Goal: Information Seeking & Learning: Learn about a topic

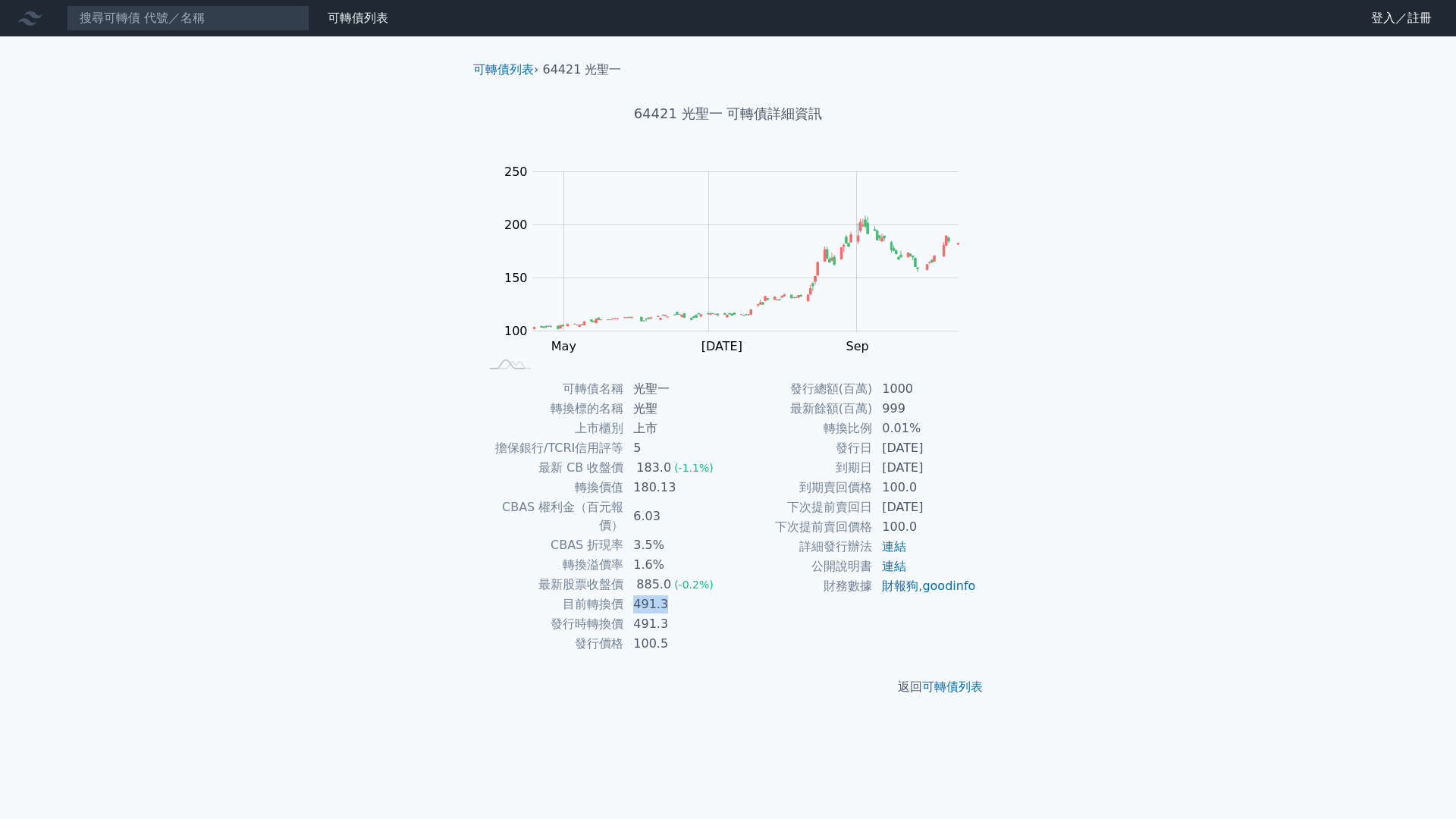
drag, startPoint x: 634, startPoint y: 588, endPoint x: 668, endPoint y: 588, distance: 34.0
click at [668, 595] on td "491.3" at bounding box center [675, 604] width 104 height 20
click at [1131, 413] on div "可轉債列表 財務數據 可轉債列表 財務數據 登入／註冊 登入／註冊 可轉債列表 › 64421 光聖一 64421 光聖一 可轉債詳細資訊 Zoom Out …" at bounding box center [728, 410] width 1456 height 819
click at [838, 740] on div "可轉債列表 財務數據 可轉債列表 財務數據 登入／註冊 登入／註冊 可轉債列表 › 64421 光聖一 64421 光聖一 可轉債詳細資訊 Zoom Out …" at bounding box center [728, 410] width 1456 height 819
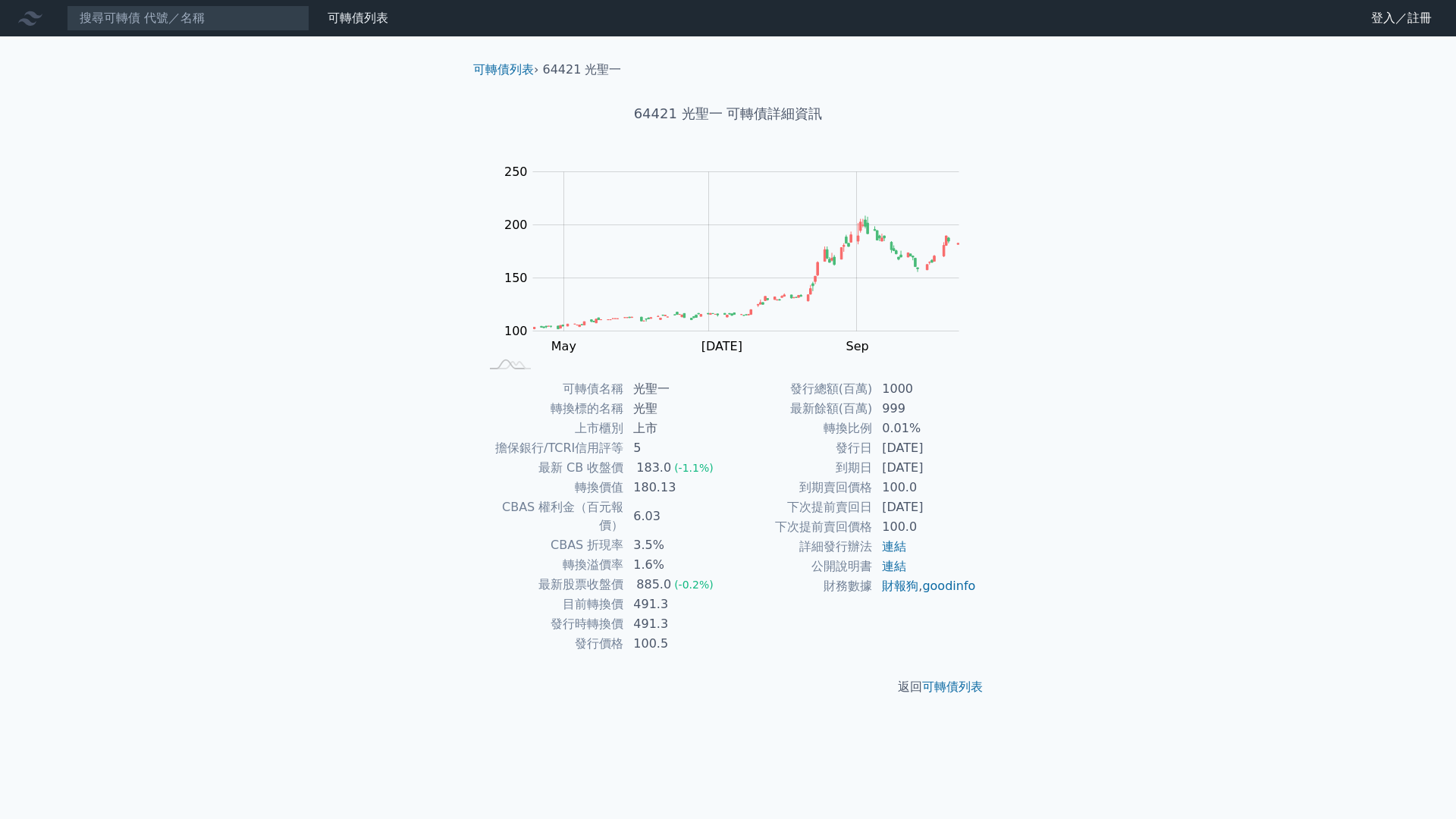
drag, startPoint x: 838, startPoint y: 740, endPoint x: 1014, endPoint y: 645, distance: 200.0
click at [1014, 646] on div "可轉債列表 › 64421 光聖一 64421 光聖一 可轉債詳細資訊 Zoom Out 100 60 80 100 120 300 250 200 150 …" at bounding box center [728, 378] width 583 height 685
click at [1354, 33] on nav "可轉債列表 財務數據 可轉債列表 財務數據 登入／註冊 登入／註冊" at bounding box center [728, 18] width 1456 height 36
click at [1354, 32] on nav "可轉債列表 財務數據 可轉債列表 財務數據 登入／註冊 登入／註冊" at bounding box center [728, 18] width 1456 height 36
click at [1363, 398] on div "可轉債列表 財務數據 可轉債列表 財務數據 登入／註冊 登入／註冊 可轉債列表 › 64421 光聖一 64421 光聖一 可轉債詳細資訊 Zoom Out …" at bounding box center [728, 410] width 1456 height 819
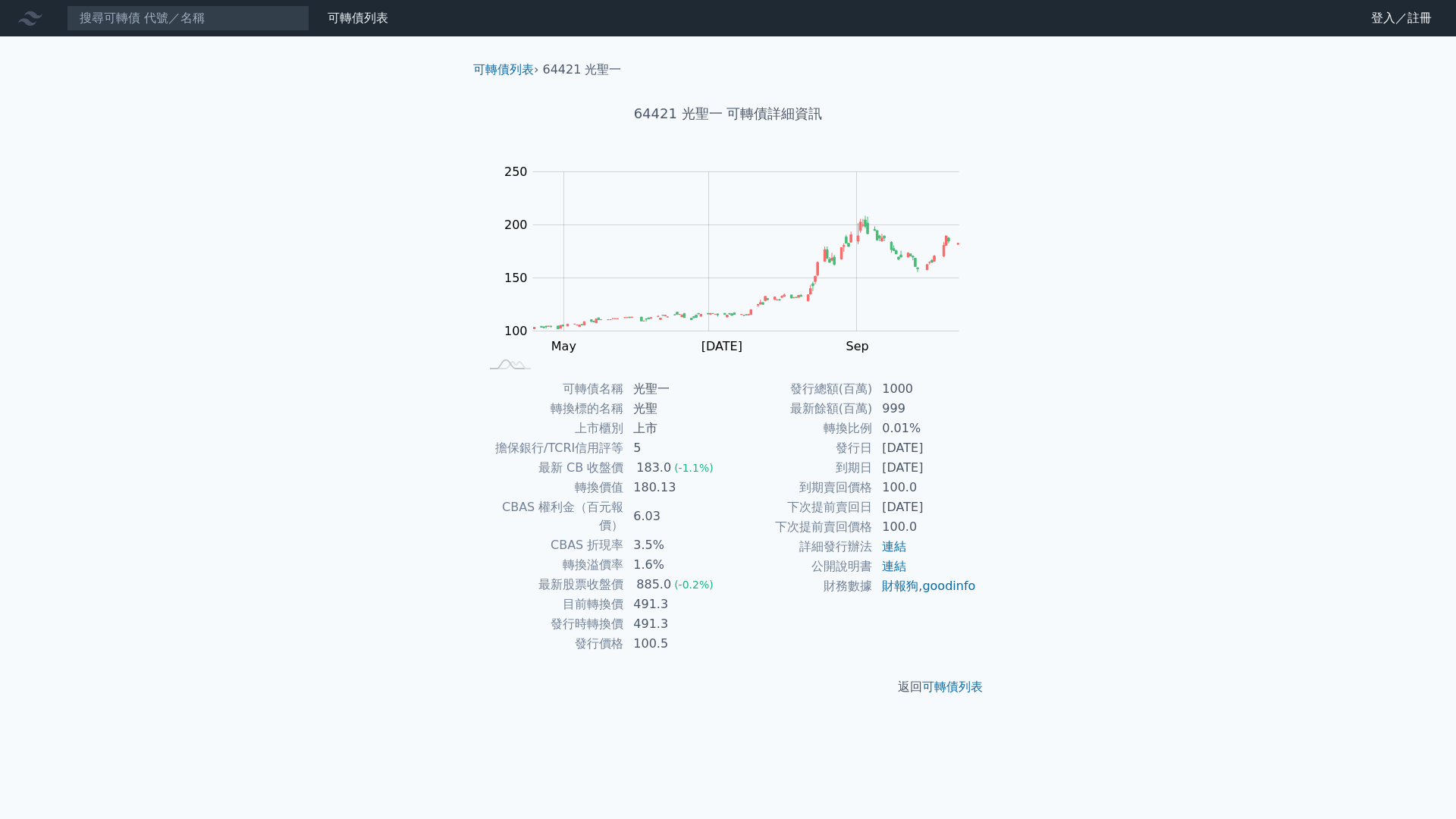
click at [1363, 398] on div "可轉債列表 財務數據 可轉債列表 財務數據 登入／註冊 登入／註冊 可轉債列表 › 64421 光聖一 64421 光聖一 可轉債詳細資訊 Zoom Out …" at bounding box center [728, 410] width 1456 height 819
click at [1157, 123] on div "可轉債列表 財務數據 可轉債列表 財務數據 登入／註冊 登入／註冊 可轉債列表 › 64421 光聖一 64421 光聖一 可轉債詳細資訊 Zoom Out …" at bounding box center [728, 410] width 1456 height 819
click at [31, 11] on icon at bounding box center [29, 18] width 24 height 24
click at [370, 12] on link "可轉債列表" at bounding box center [358, 18] width 61 height 14
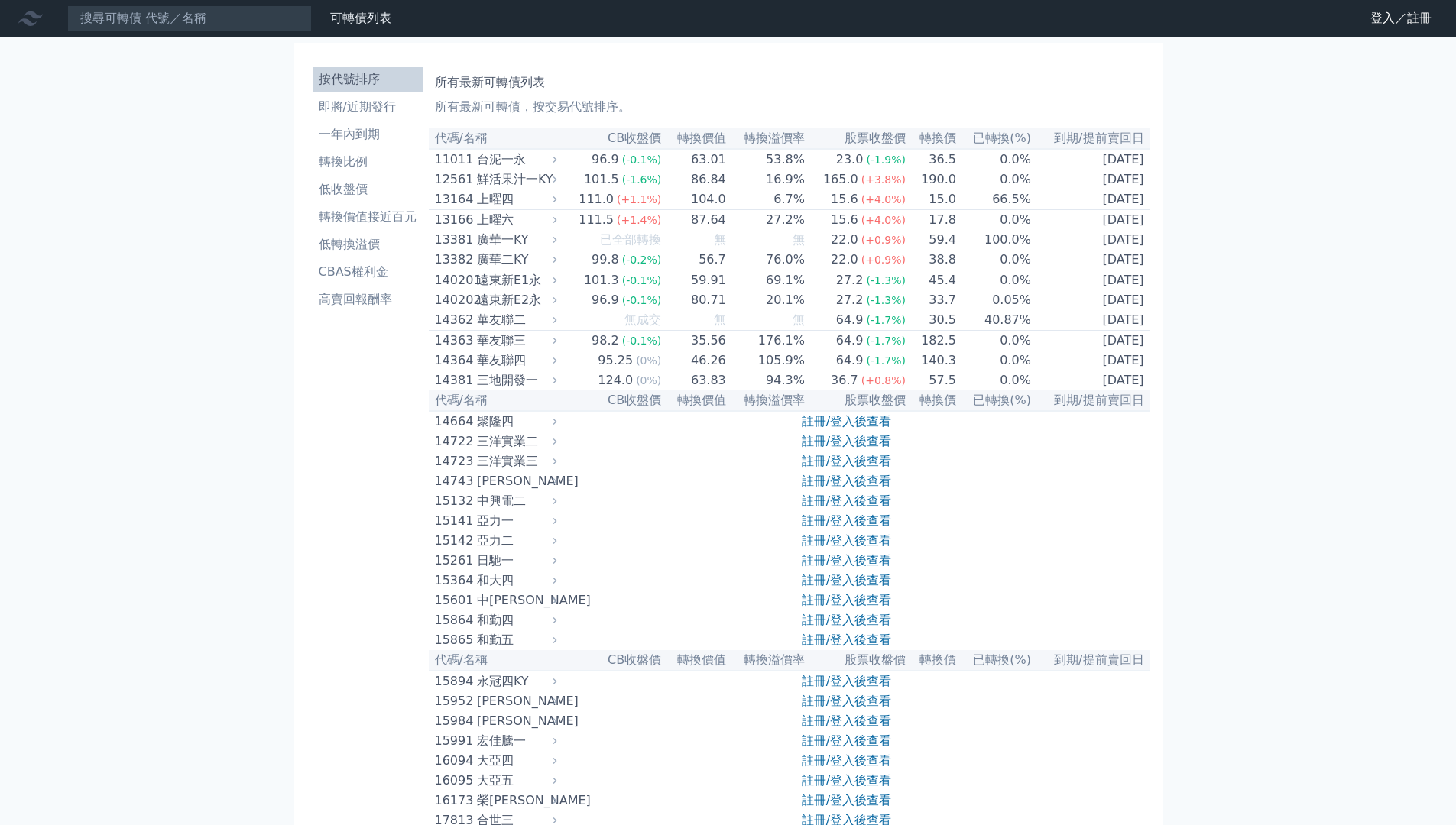
click at [0, 0] on link "財務數據" at bounding box center [0, 0] width 0 height 0
